Goal: Information Seeking & Learning: Compare options

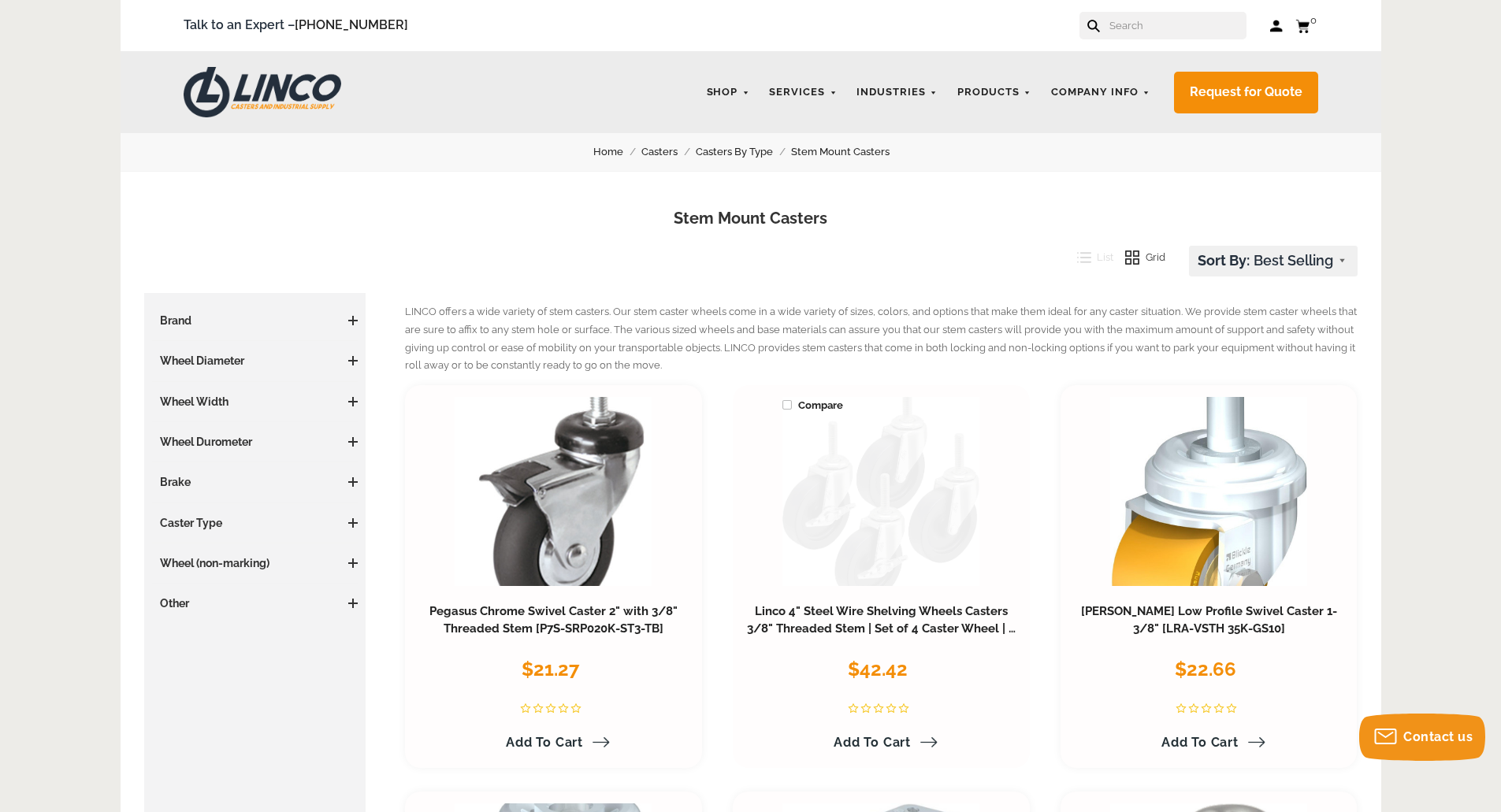
click at [871, 537] on link at bounding box center [880, 492] width 197 height 189
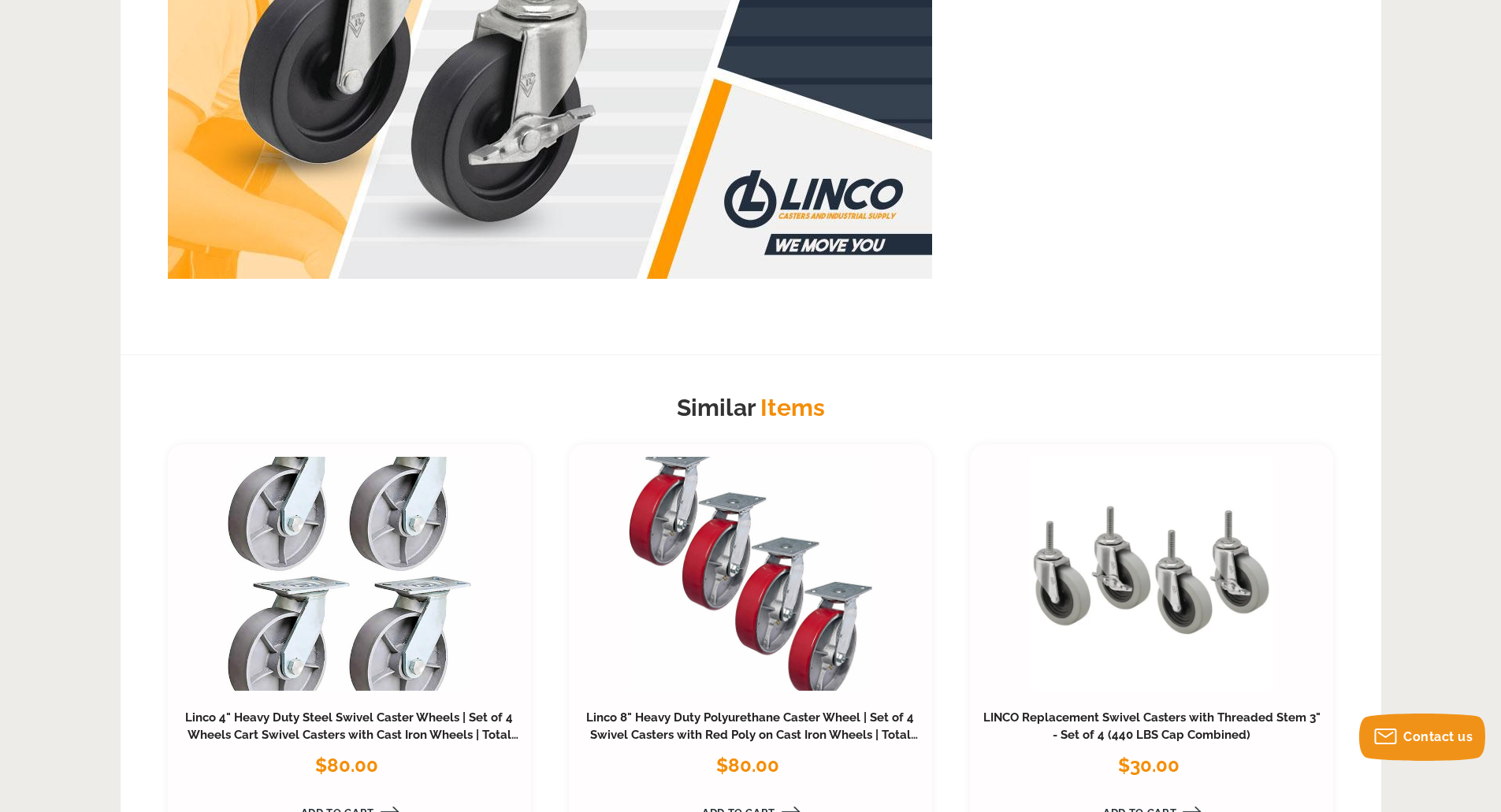
scroll to position [1418, 0]
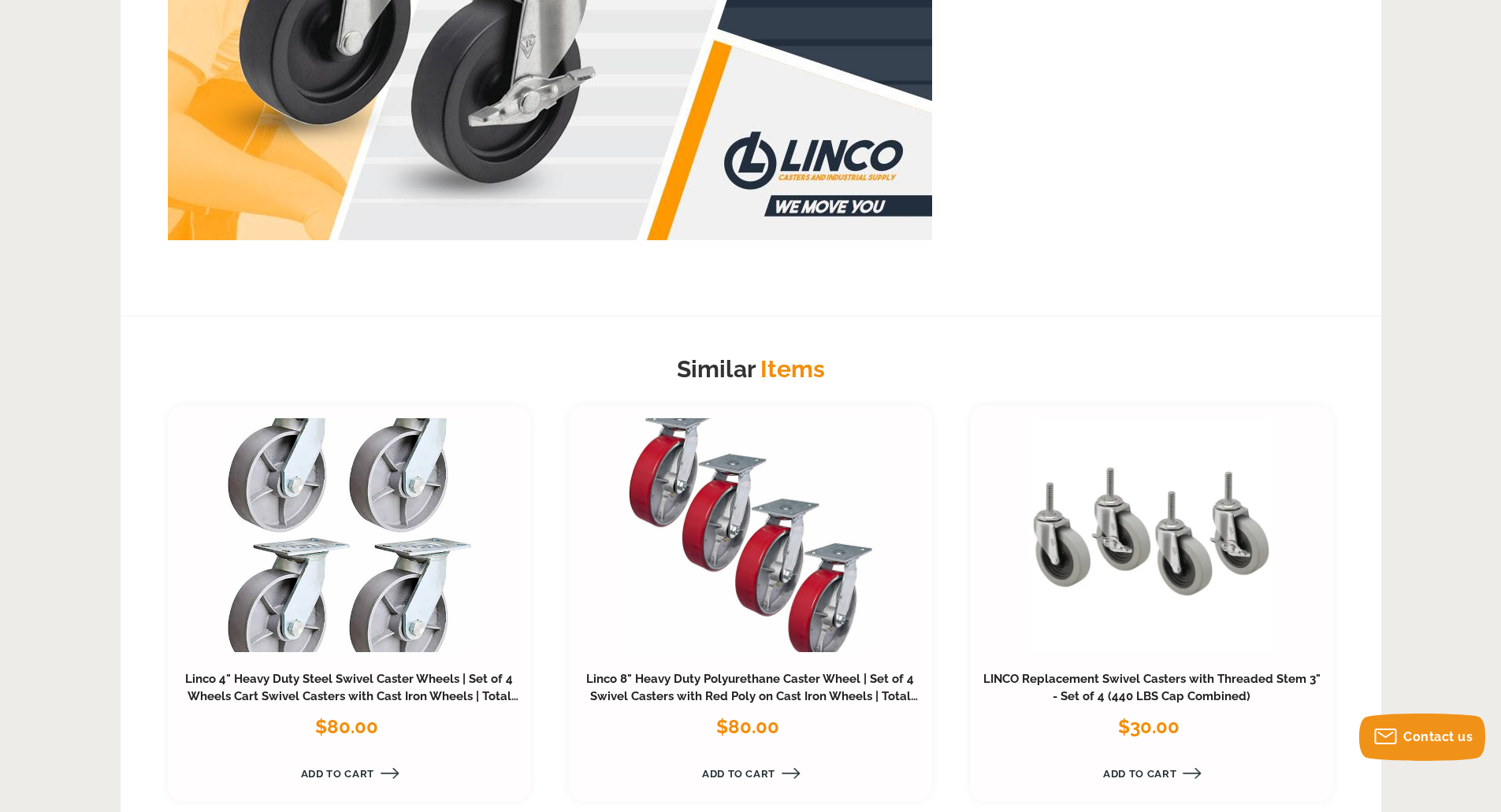
click at [1082, 511] on link at bounding box center [1152, 535] width 244 height 234
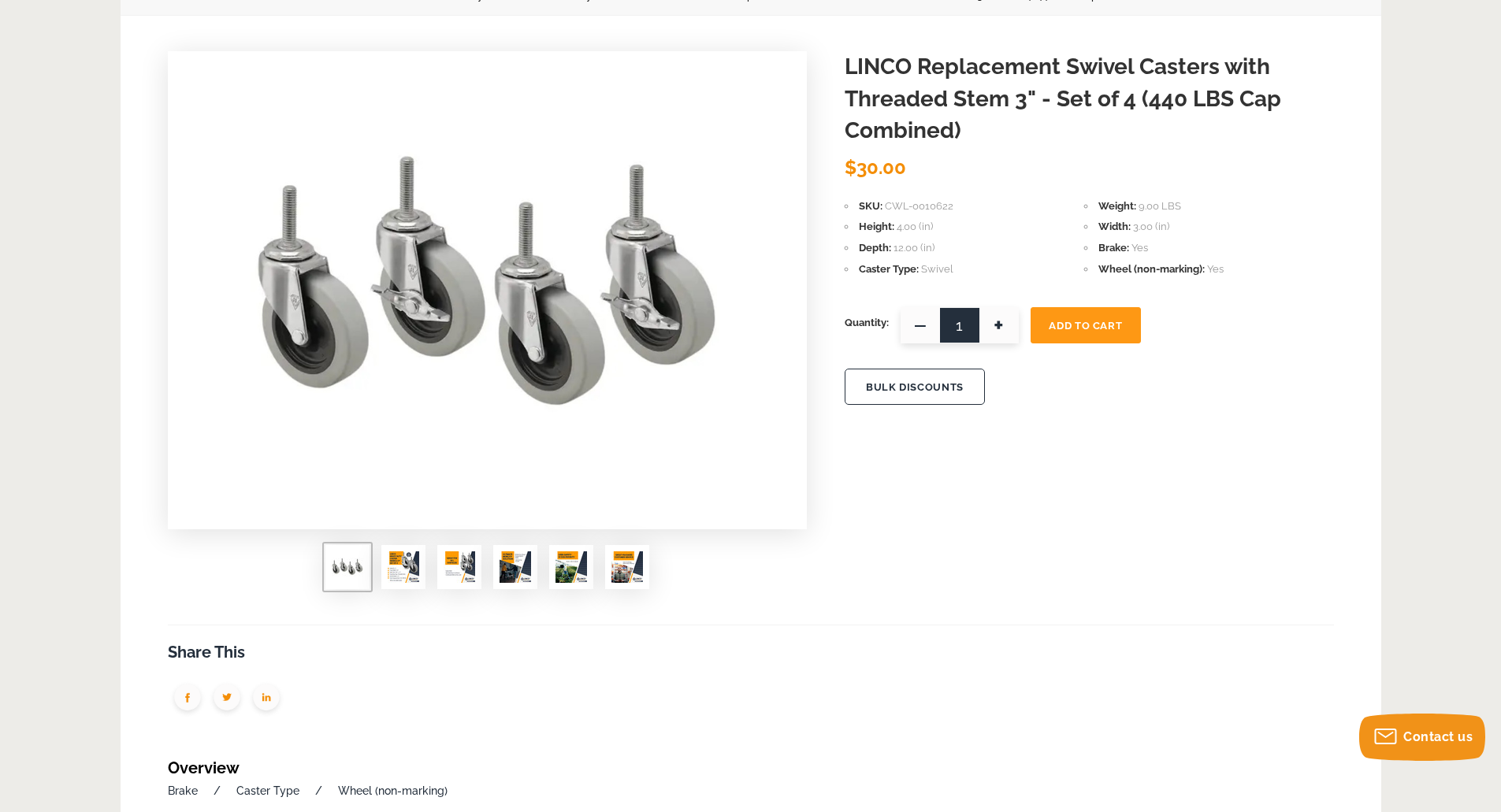
scroll to position [158, 0]
click at [401, 568] on img at bounding box center [403, 565] width 32 height 32
